Goal: Navigation & Orientation: Find specific page/section

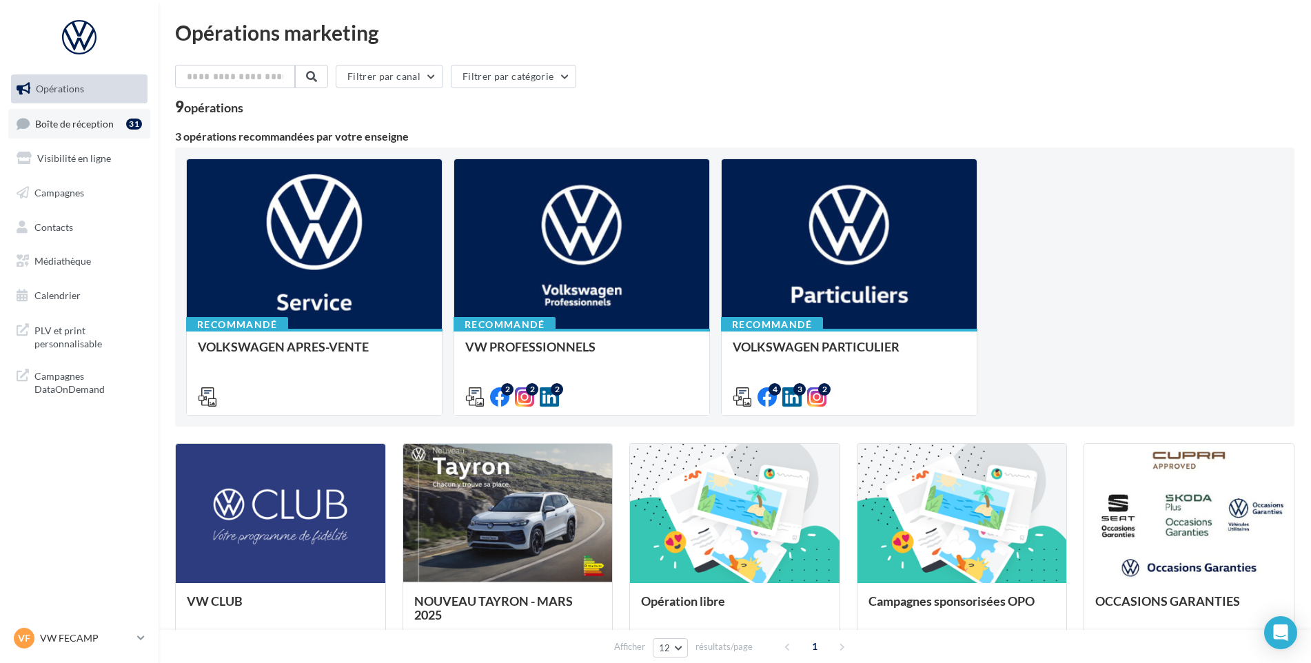
click at [50, 121] on span "Boîte de réception" at bounding box center [74, 123] width 79 height 12
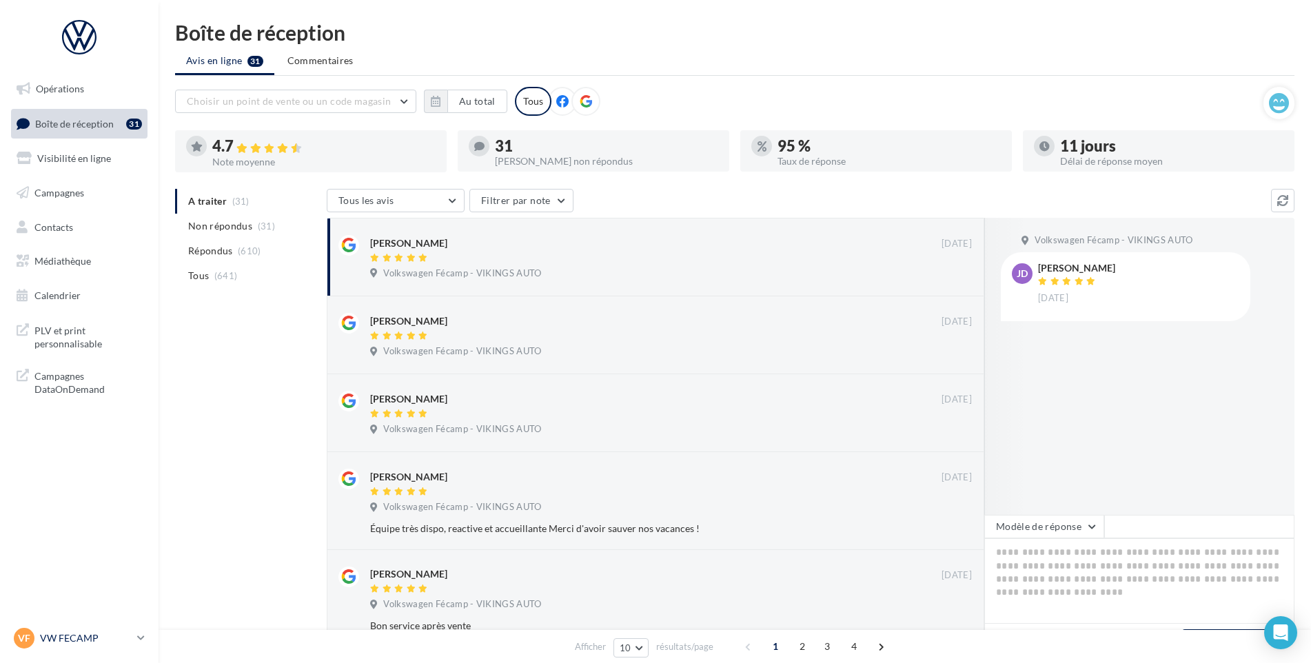
click at [93, 640] on p "VW FECAMP" at bounding box center [86, 638] width 92 height 14
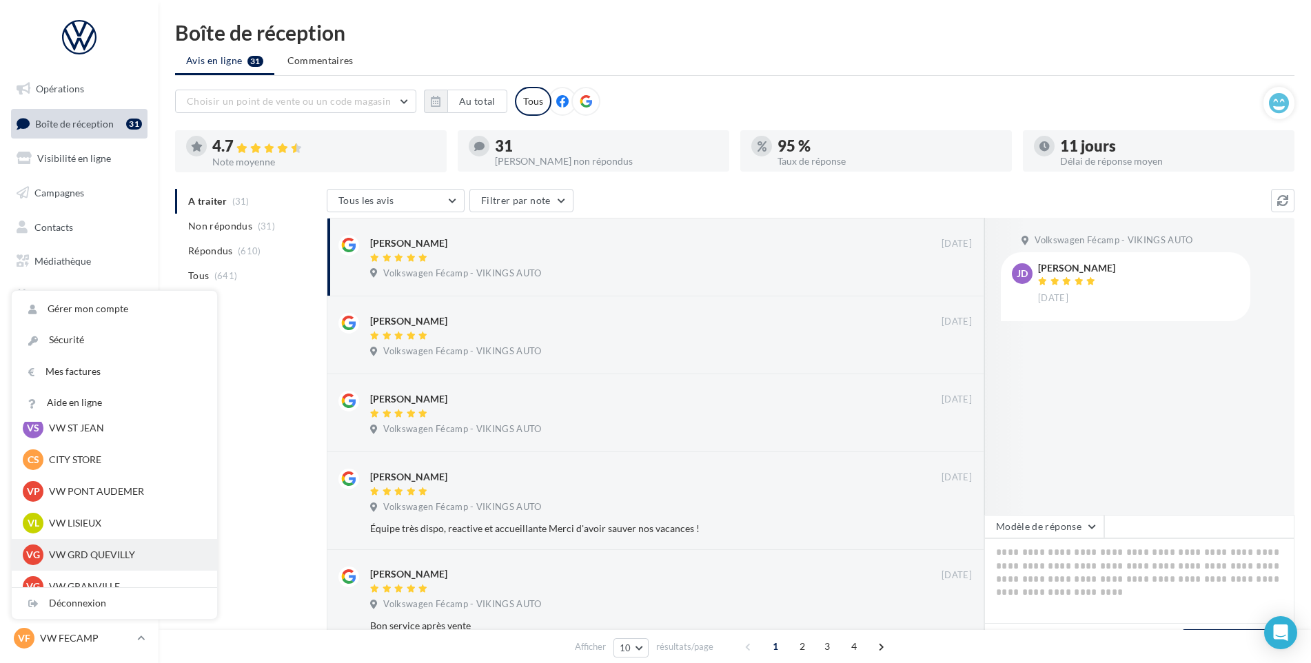
scroll to position [276, 0]
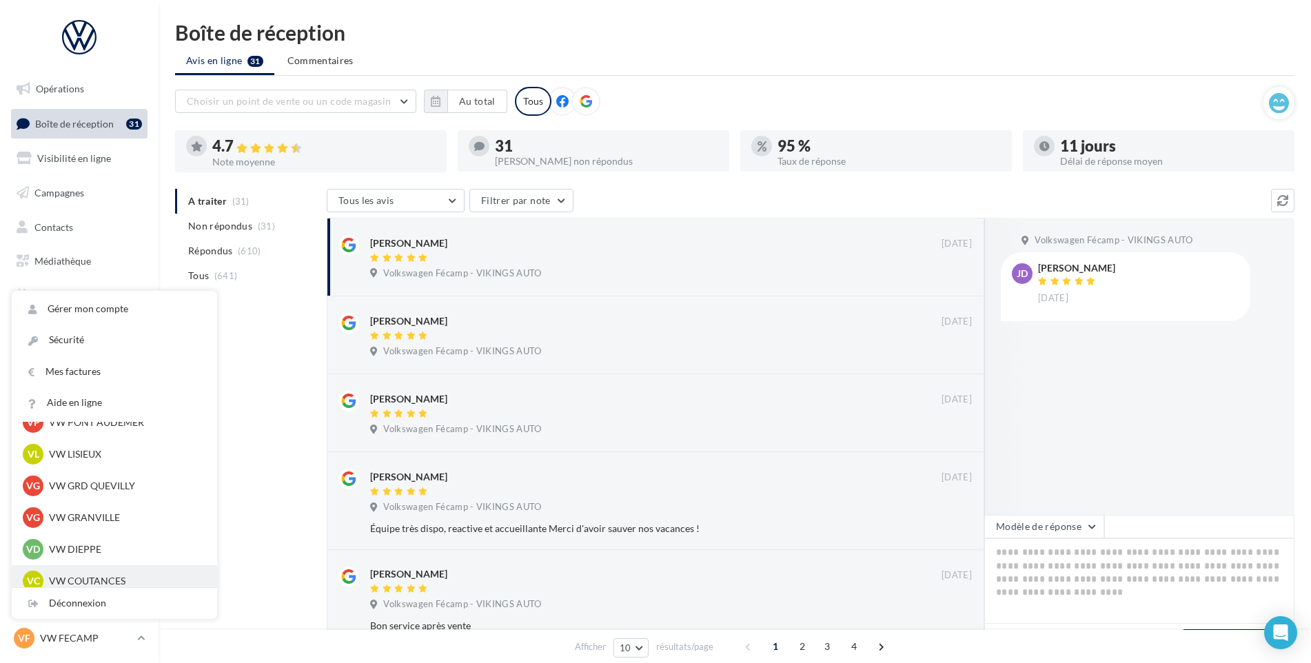
click at [121, 572] on div "VC VW COUTANCES vw-cou-vau" at bounding box center [114, 581] width 183 height 21
